Goal: Task Accomplishment & Management: Manage account settings

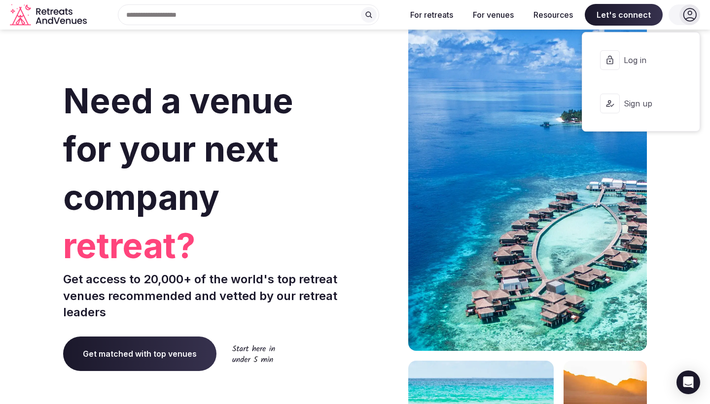
click at [635, 54] on button "Log in" at bounding box center [641, 59] width 102 height 39
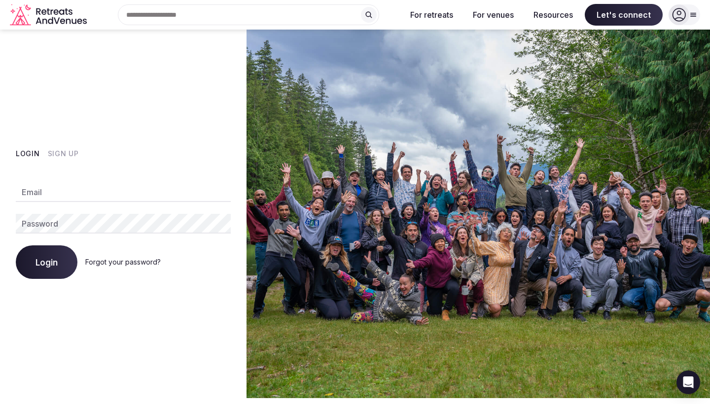
click at [154, 205] on div "Email Password Login Forgot your password?" at bounding box center [123, 224] width 215 height 108
type input "**********"
click at [46, 262] on button "Login" at bounding box center [47, 262] width 62 height 34
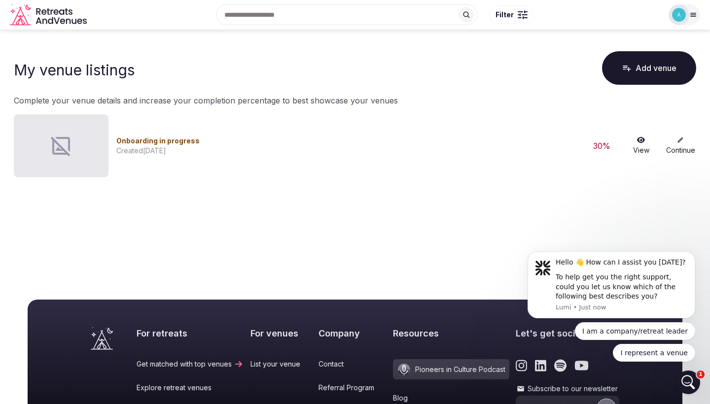
click at [677, 146] on link "Continue" at bounding box center [680, 145] width 32 height 19
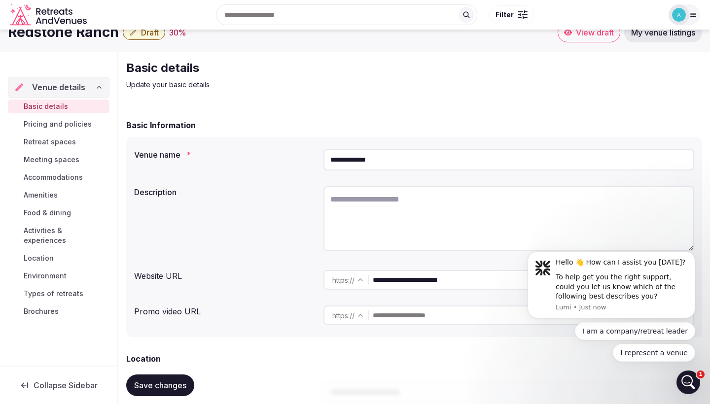
scroll to position [19, 0]
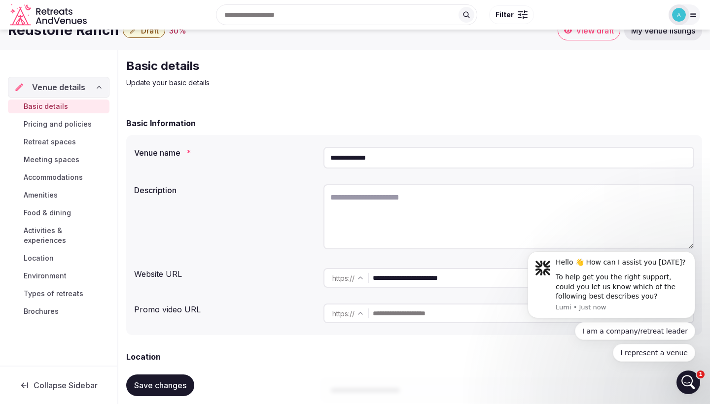
click at [382, 225] on textarea at bounding box center [508, 216] width 371 height 65
paste textarea "**********"
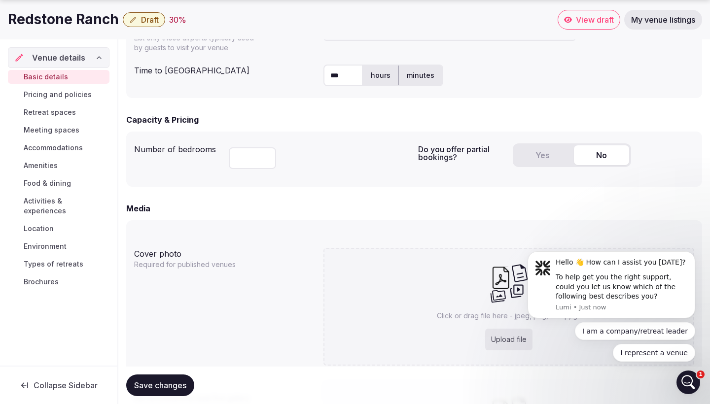
scroll to position [588, 0]
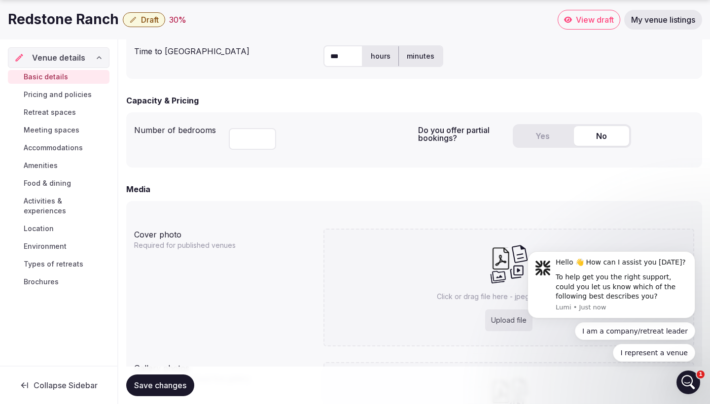
type textarea "**********"
click at [520, 136] on button "Yes" at bounding box center [541, 136] width 55 height 20
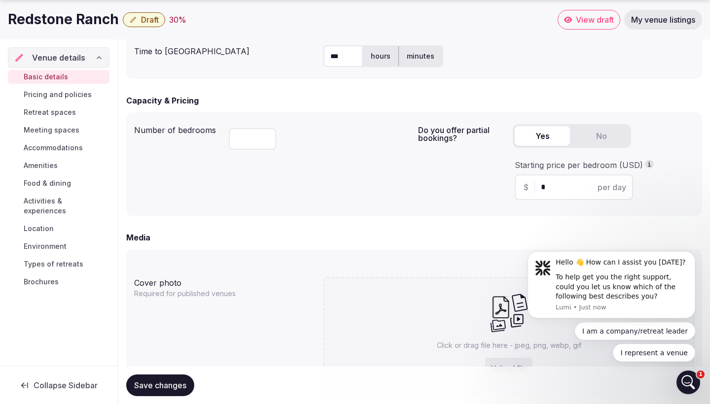
click at [593, 142] on button "No" at bounding box center [601, 136] width 55 height 20
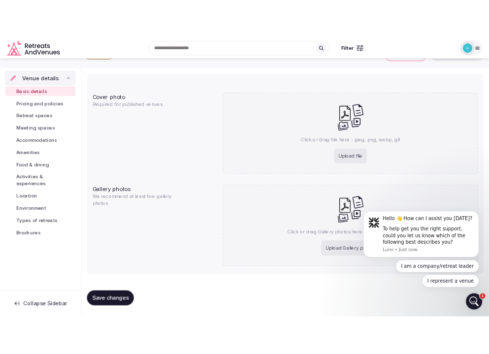
scroll to position [737, 0]
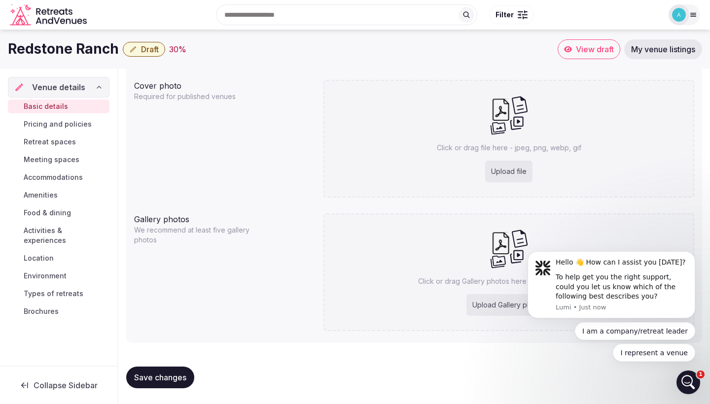
click at [510, 164] on div "Upload file" at bounding box center [508, 172] width 47 height 22
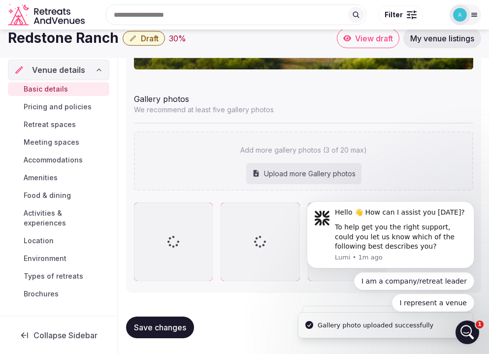
scroll to position [1132, 0]
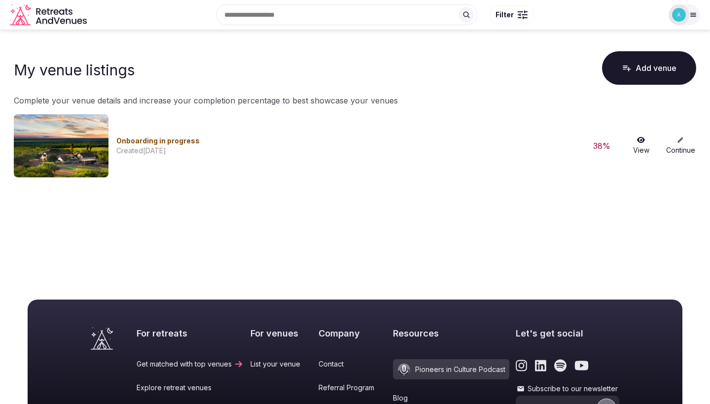
click at [680, 146] on link "Continue" at bounding box center [680, 145] width 32 height 19
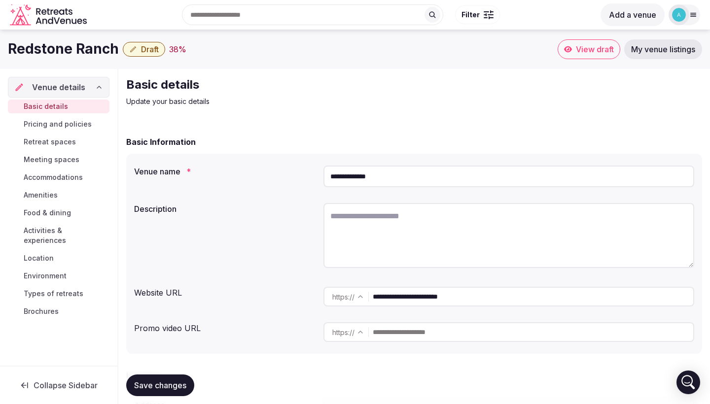
click at [402, 253] on textarea at bounding box center [508, 235] width 371 height 65
paste textarea "**********"
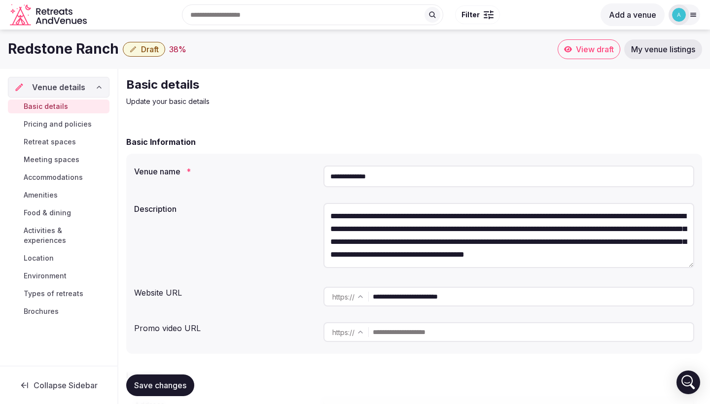
scroll to position [13, 0]
type textarea "**********"
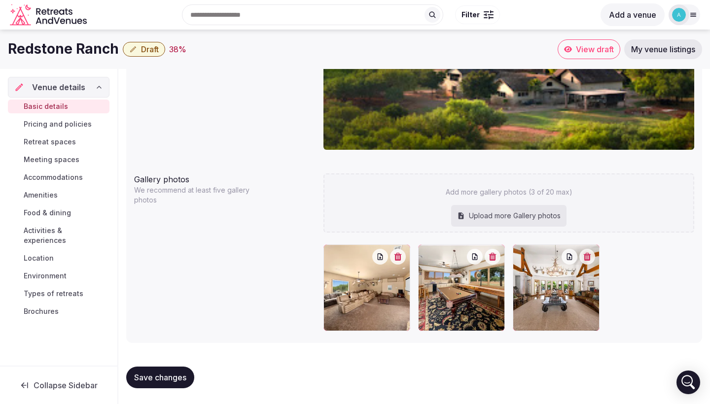
click at [165, 368] on button "Save changes" at bounding box center [160, 378] width 68 height 22
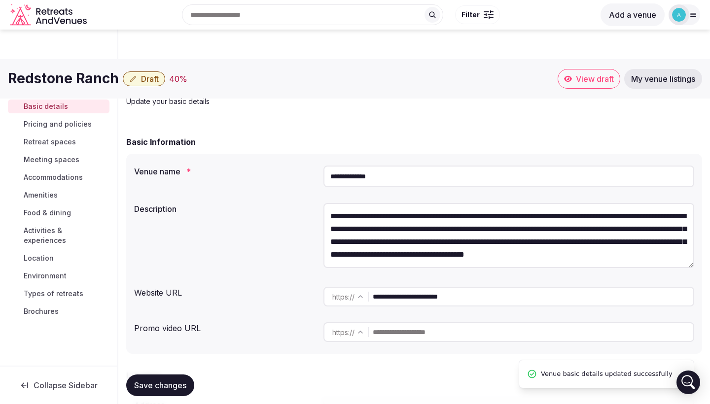
scroll to position [0, 0]
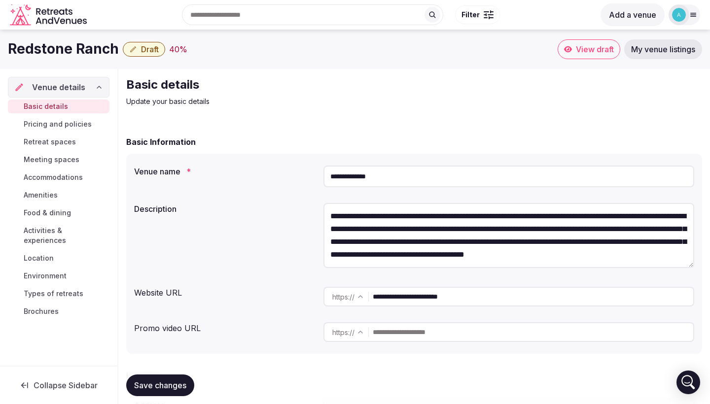
click at [86, 129] on link "Pricing and policies" at bounding box center [59, 124] width 102 height 14
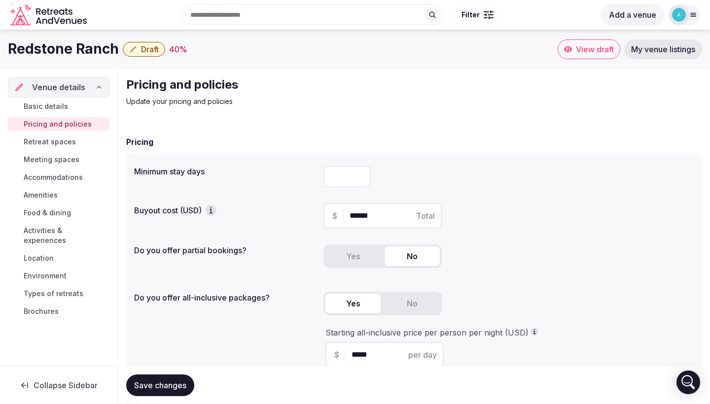
click at [375, 219] on input "******" at bounding box center [390, 216] width 83 height 12
drag, startPoint x: 376, startPoint y: 219, endPoint x: 333, endPoint y: 219, distance: 43.4
click at [333, 219] on div "$ ****** Total" at bounding box center [382, 216] width 118 height 26
click at [302, 213] on label "Buyout cost (USD)" at bounding box center [224, 210] width 181 height 11
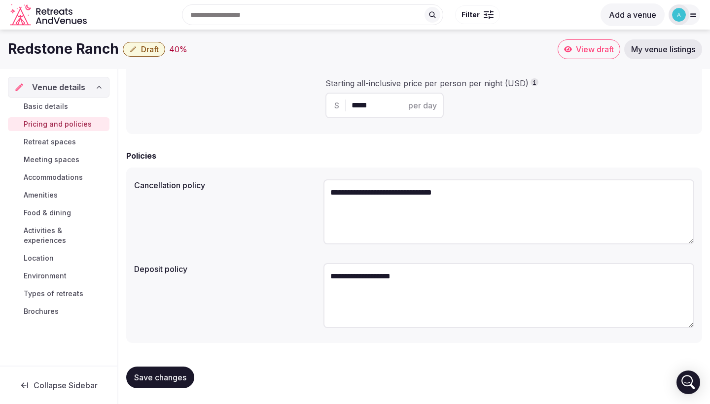
scroll to position [249, 0]
click at [48, 306] on span "Brochures" at bounding box center [41, 311] width 35 height 10
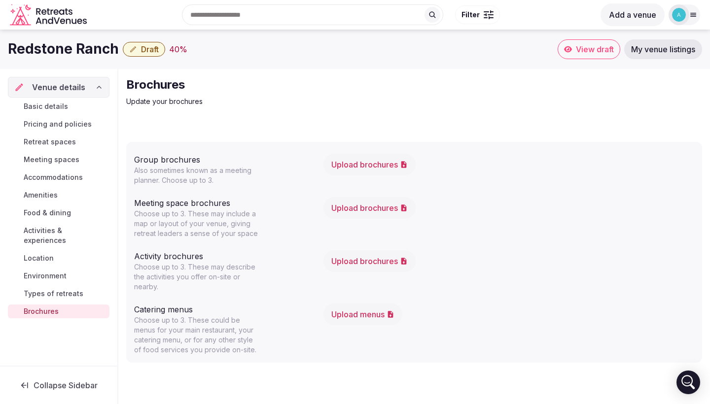
click at [359, 163] on button "Upload brochures" at bounding box center [369, 165] width 92 height 22
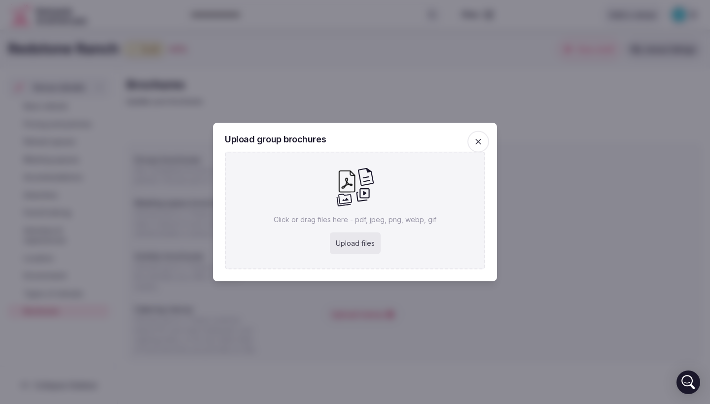
click at [485, 138] on span "button" at bounding box center [478, 142] width 22 height 22
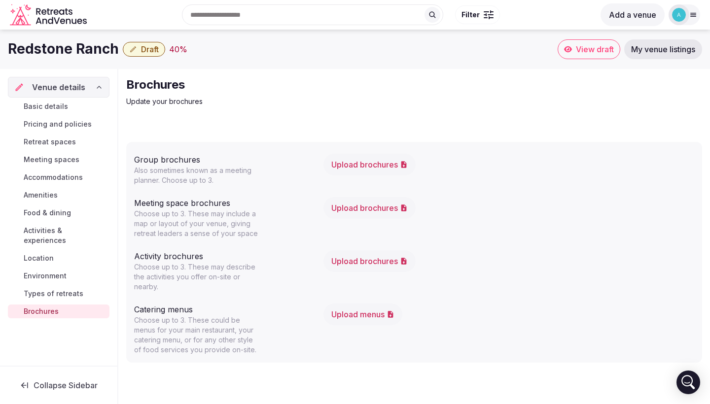
click at [352, 265] on button "Upload brochures" at bounding box center [369, 261] width 92 height 22
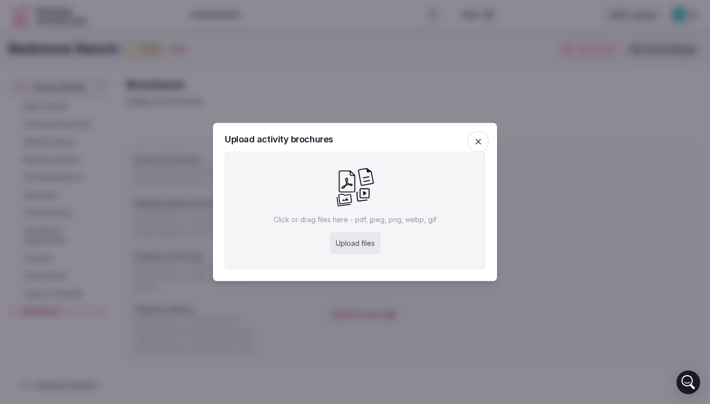
click at [358, 246] on div "Upload files" at bounding box center [355, 244] width 51 height 22
type input "**********"
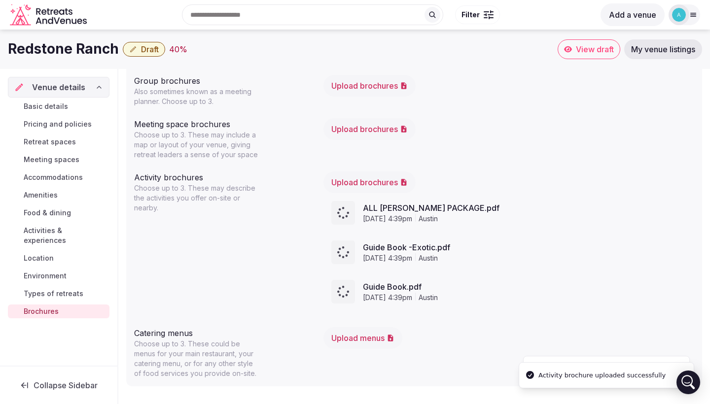
scroll to position [79, 0]
click at [364, 336] on button "Upload menus" at bounding box center [362, 338] width 79 height 22
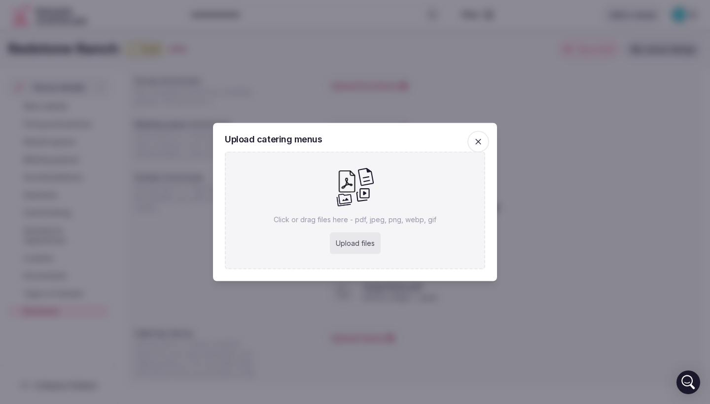
click at [360, 254] on div "Click or drag files here - pdf, jpeg, png, webp, gif Upload files" at bounding box center [355, 211] width 260 height 118
type input "**********"
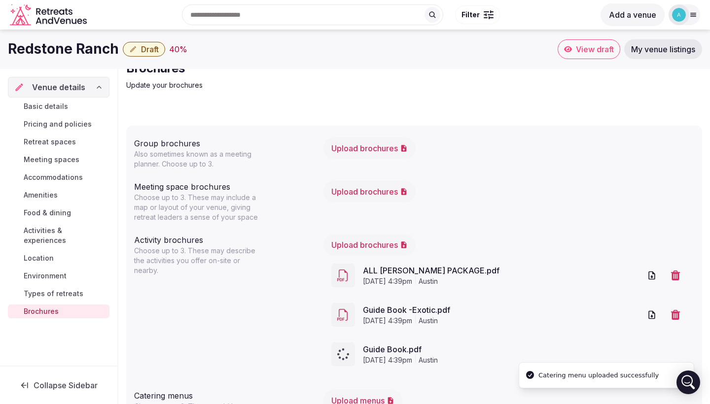
scroll to position [11, 0]
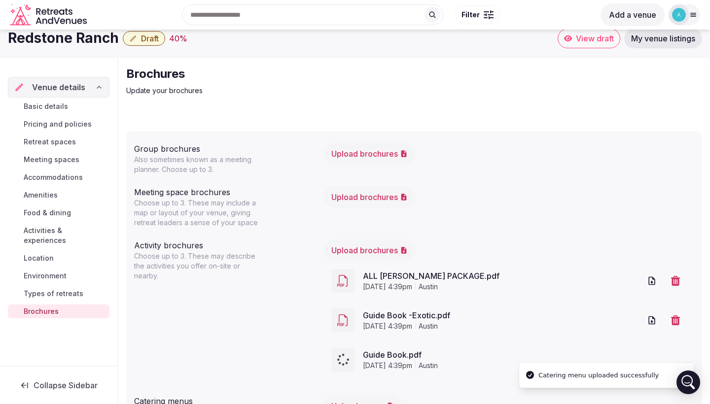
click at [354, 154] on button "Upload brochures" at bounding box center [369, 154] width 92 height 22
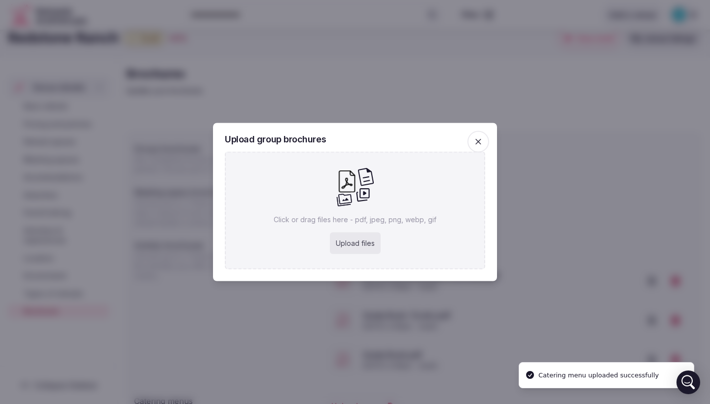
click at [359, 233] on div "Upload files" at bounding box center [355, 244] width 51 height 22
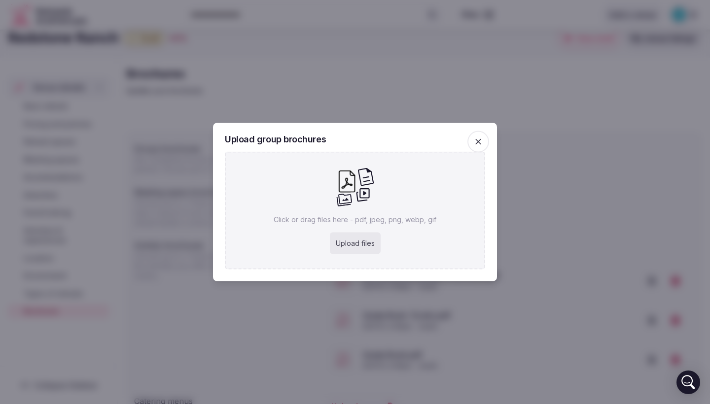
click at [479, 141] on icon "button" at bounding box center [478, 142] width 6 height 6
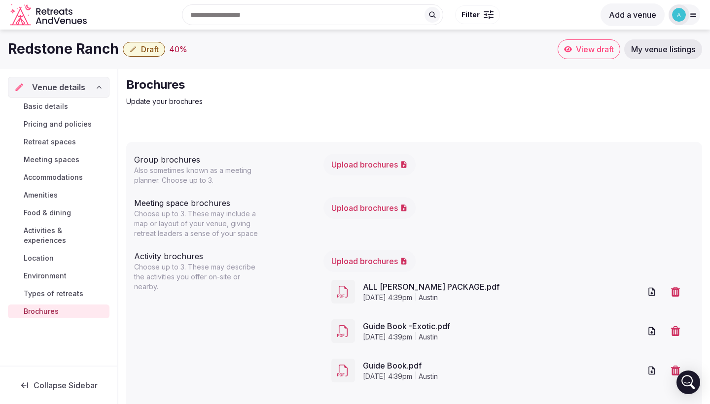
scroll to position [0, 0]
click at [60, 291] on div "Basic details Pricing and policies Retreat spaces Meeting spaces Accommodations…" at bounding box center [59, 209] width 102 height 223
click at [56, 105] on span "Basic details" at bounding box center [46, 107] width 44 height 10
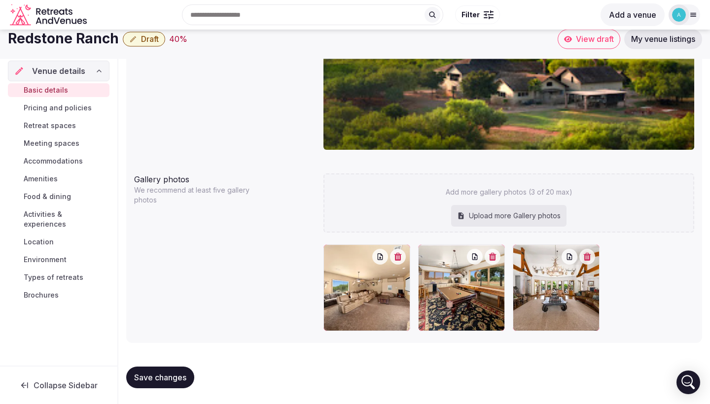
scroll to position [876, 0]
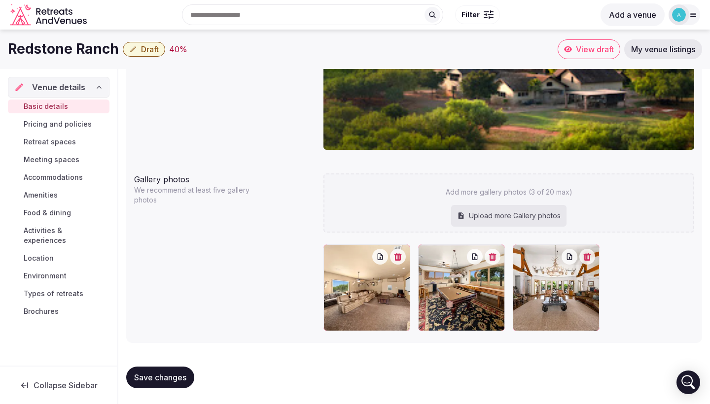
click at [526, 219] on div "Upload more Gallery photos" at bounding box center [508, 216] width 115 height 22
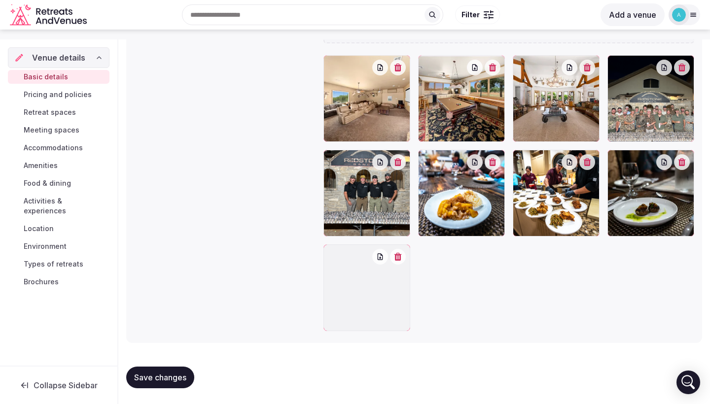
scroll to position [1194, 0]
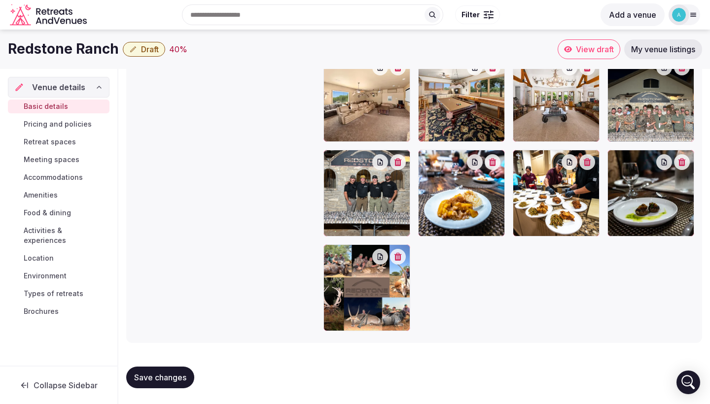
click at [173, 378] on span "Save changes" at bounding box center [160, 378] width 52 height 10
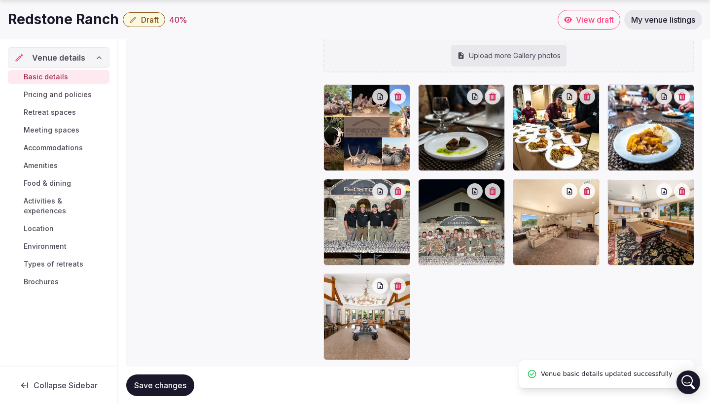
scroll to position [1168, 0]
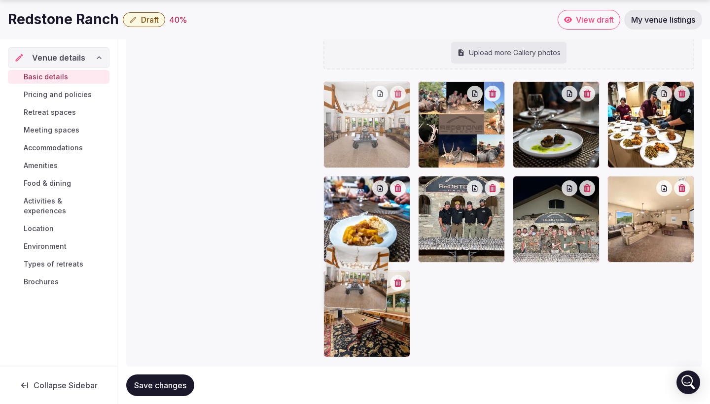
drag, startPoint x: 369, startPoint y: 311, endPoint x: 369, endPoint y: 120, distance: 191.2
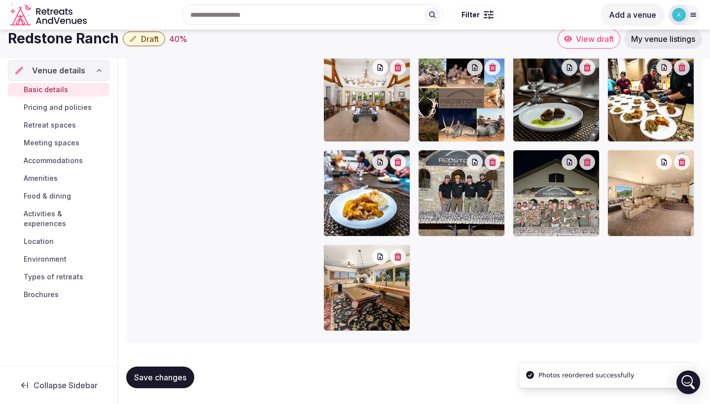
scroll to position [1194, 0]
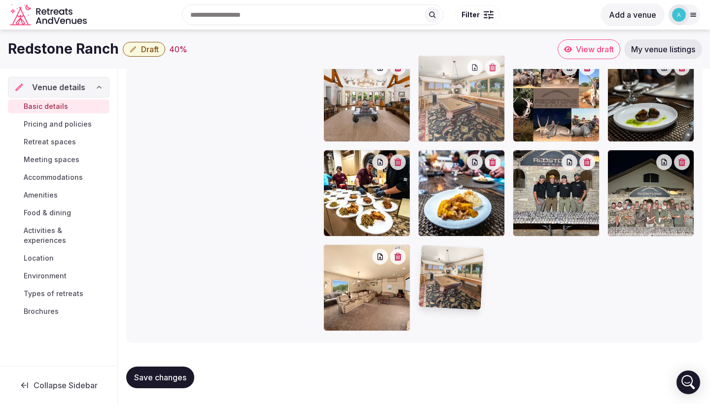
drag, startPoint x: 376, startPoint y: 292, endPoint x: 471, endPoint y: 123, distance: 193.7
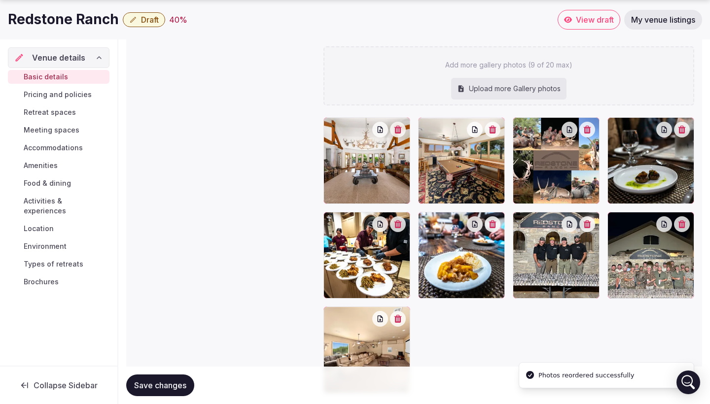
scroll to position [1136, 0]
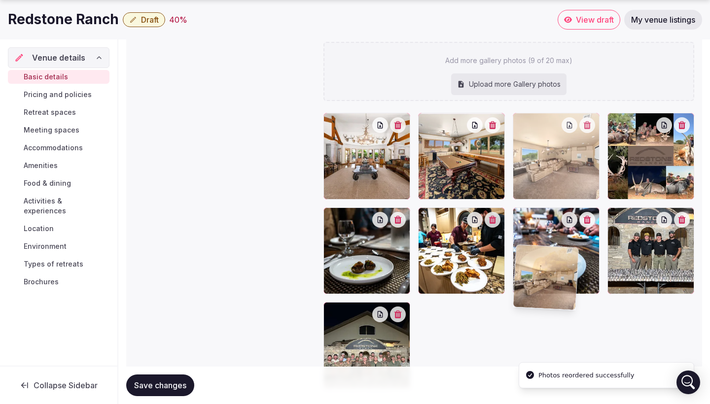
drag, startPoint x: 376, startPoint y: 339, endPoint x: 559, endPoint y: 158, distance: 257.5
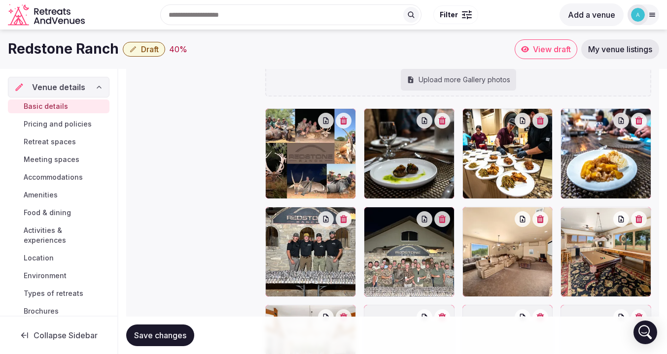
scroll to position [1109, 0]
